Goal: Task Accomplishment & Management: Use online tool/utility

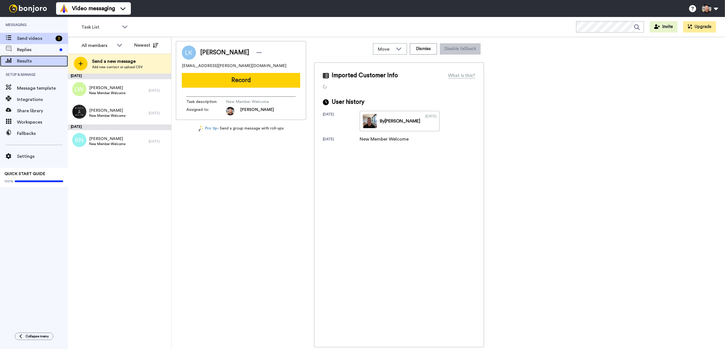
click at [23, 65] on div "Results" at bounding box center [34, 61] width 68 height 11
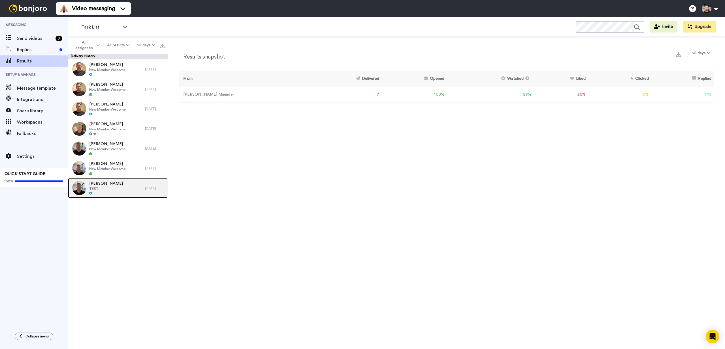
click at [132, 193] on div "Pete Maunder TEST" at bounding box center [106, 188] width 77 height 20
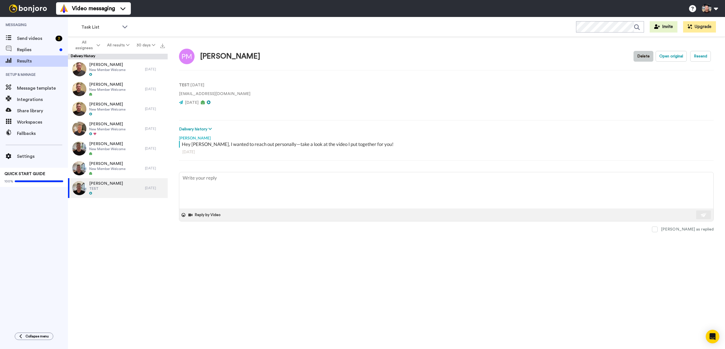
click at [648, 57] on button "Delete" at bounding box center [643, 56] width 20 height 11
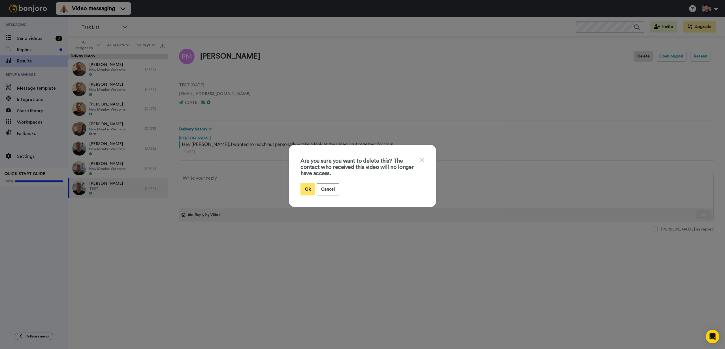
click at [311, 191] on button "Ok" at bounding box center [307, 190] width 15 height 12
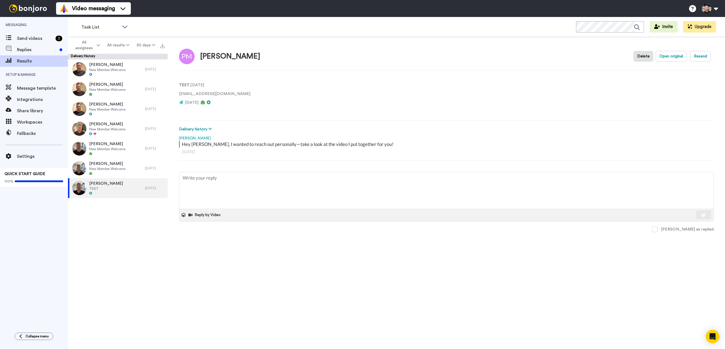
type textarea "x"
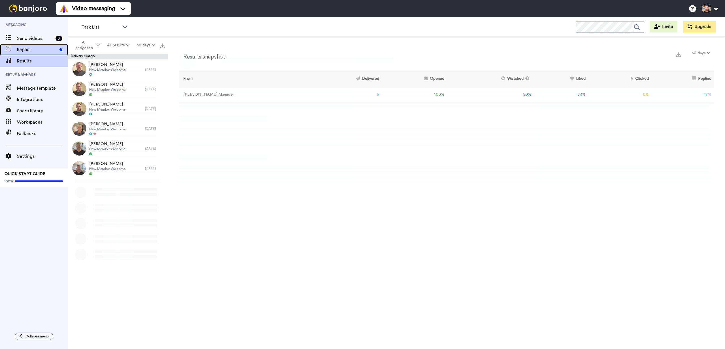
click at [39, 47] on span "Replies" at bounding box center [37, 49] width 40 height 7
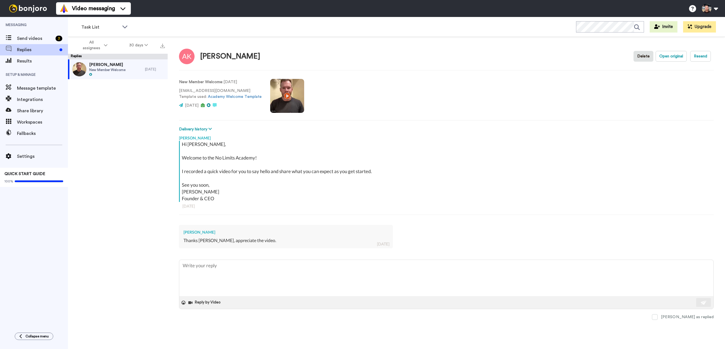
click at [387, 126] on div "Delivery history Opened pete@nolimitsbasketball.com.au Tue, Sep 23 2:36 PM Open…" at bounding box center [446, 129] width 535 height 6
click at [111, 126] on div "Anshul Kumar New Member Welcome 1 day ago" at bounding box center [118, 205] width 100 height 293
click at [42, 55] on div "Replies" at bounding box center [34, 49] width 68 height 11
click at [42, 51] on span "Replies" at bounding box center [37, 49] width 40 height 7
click at [39, 41] on span "Send videos" at bounding box center [35, 38] width 36 height 7
